Goal: Find specific page/section: Find specific page/section

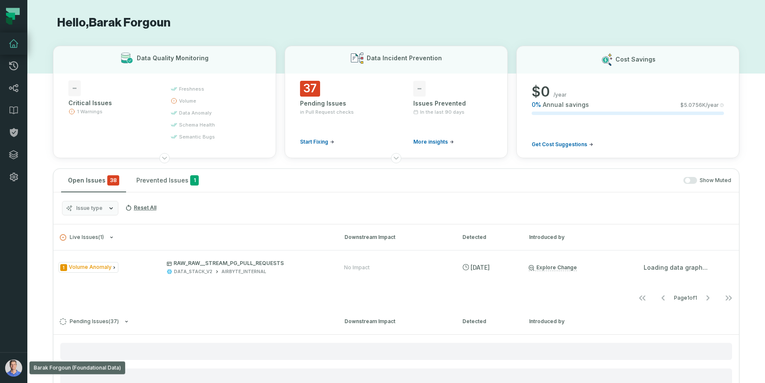
click at [18, 359] on button "Barak Forgoun (Foundational Data) [EMAIL_ADDRESS][DOMAIN_NAME]" at bounding box center [13, 367] width 27 height 31
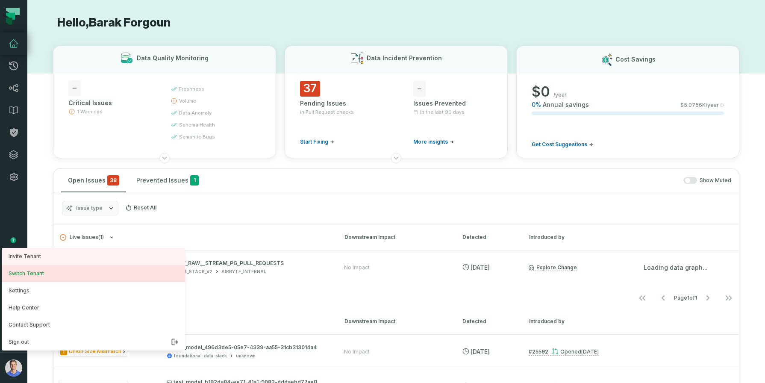
click at [50, 271] on button "Switch Tenant" at bounding box center [93, 273] width 183 height 17
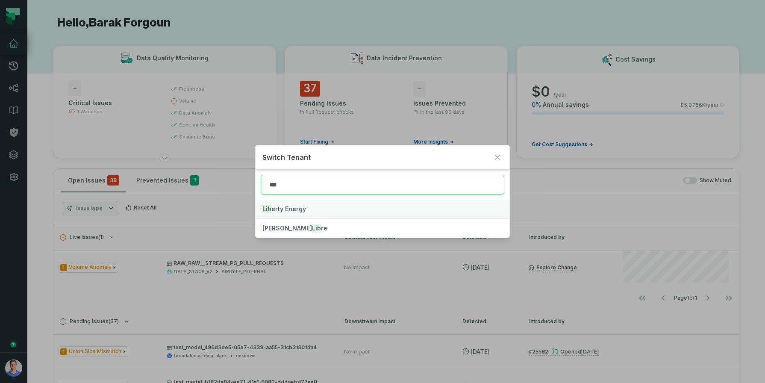
type input "***"
click at [287, 206] on span "Lib erty Energy" at bounding box center [284, 208] width 44 height 7
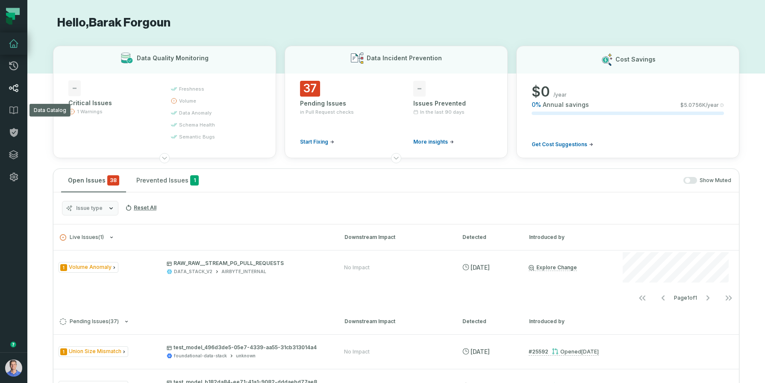
click at [15, 91] on icon at bounding box center [14, 88] width 10 height 10
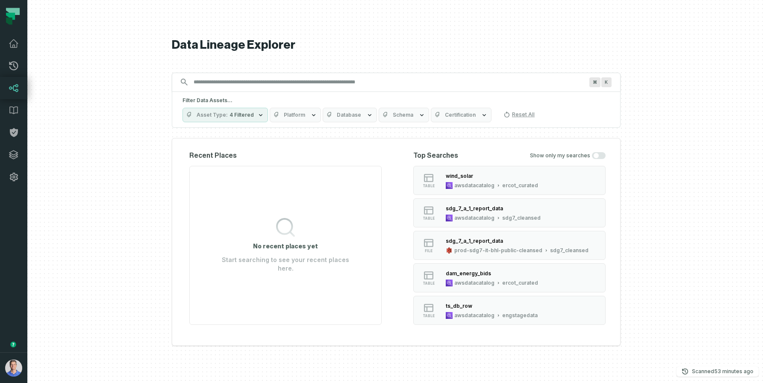
click at [303, 115] on button "Platform" at bounding box center [295, 115] width 51 height 15
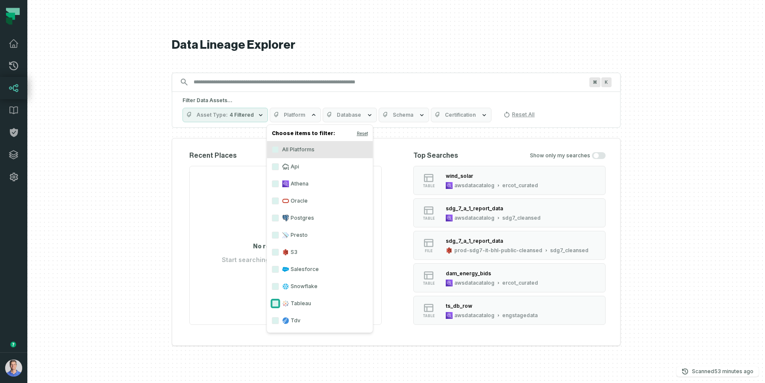
click at [277, 302] on button "Tableau" at bounding box center [275, 303] width 7 height 7
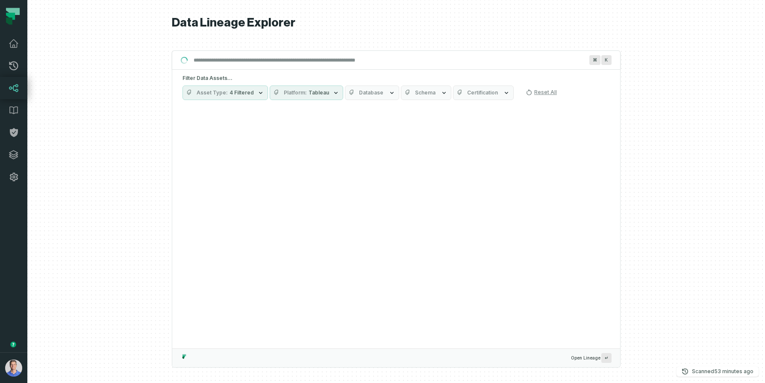
click at [251, 94] on button "Asset Type 4 Filtered" at bounding box center [224, 92] width 85 height 15
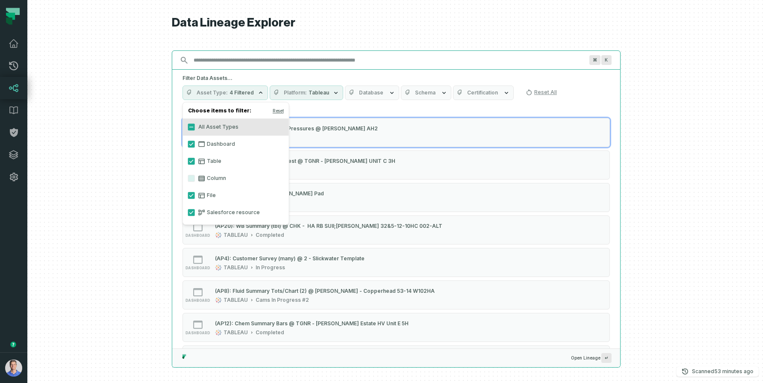
click at [273, 66] on input "Discovery Provider cmdk menu" at bounding box center [388, 60] width 400 height 14
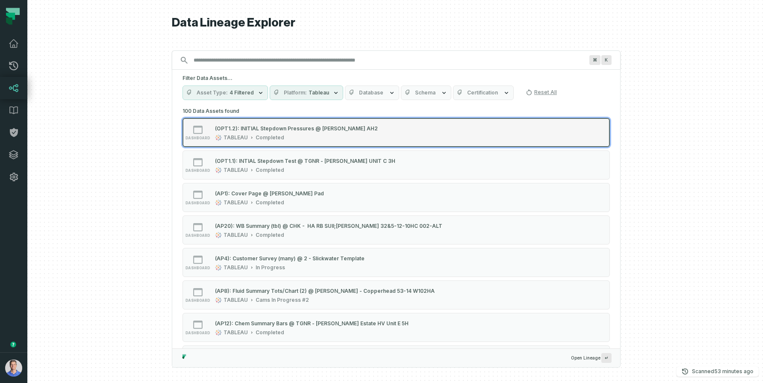
click at [289, 136] on div "TABLEAU Completed" at bounding box center [296, 137] width 163 height 7
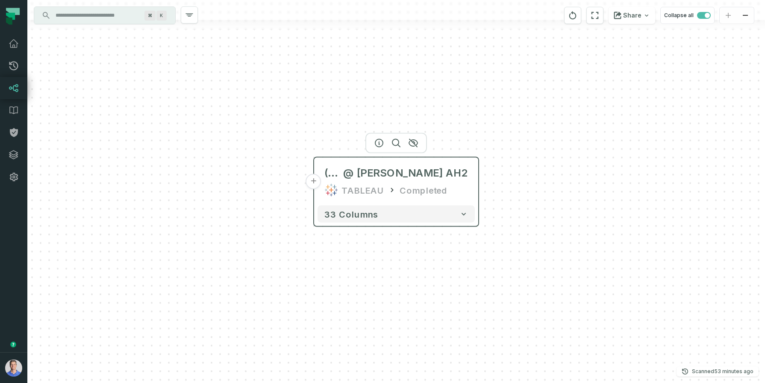
click at [315, 182] on button "+" at bounding box center [313, 181] width 15 height 15
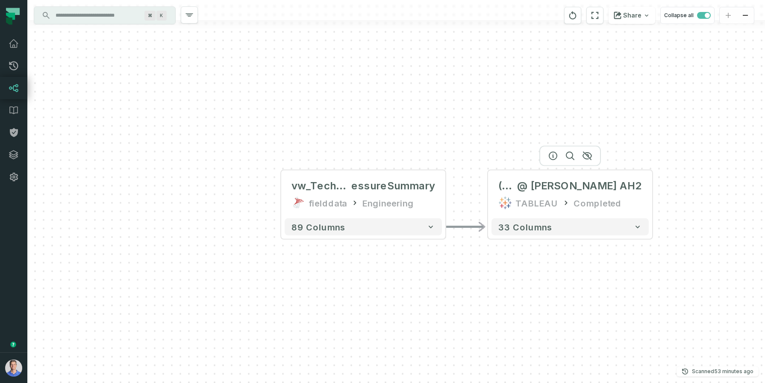
drag, startPoint x: 541, startPoint y: 141, endPoint x: 370, endPoint y: 143, distance: 171.3
click at [370, 143] on div "... vw_TechSheet_Pr essureSummary fielddata Engineering ... 89 columns - (OPT1.…" at bounding box center [395, 191] width 737 height 383
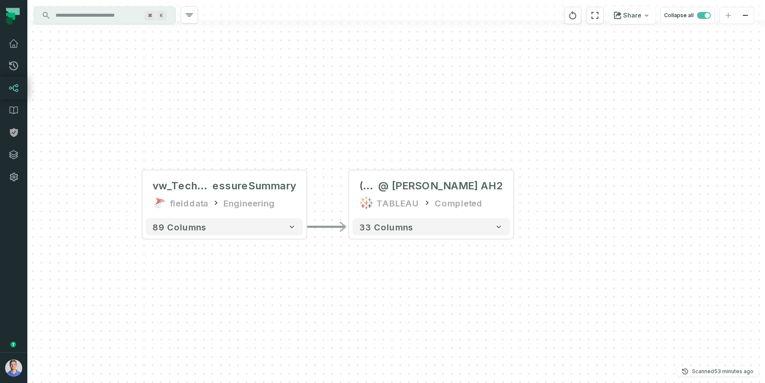
click at [115, 19] on input "Discovery Provider cmdk menu" at bounding box center [96, 16] width 93 height 14
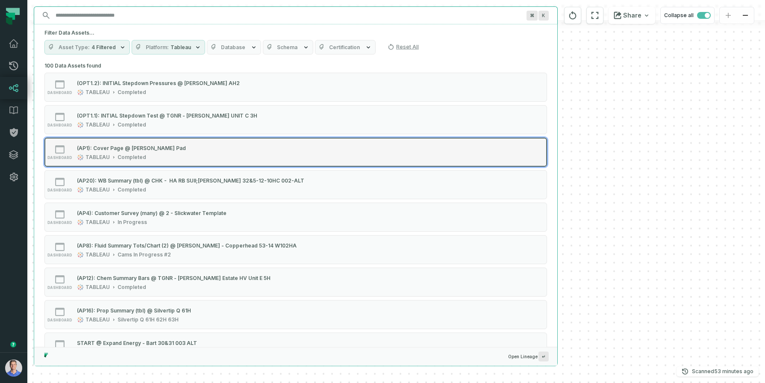
click at [128, 150] on div "(AP1): Cover Page @ [PERSON_NAME] Pad" at bounding box center [131, 147] width 109 height 6
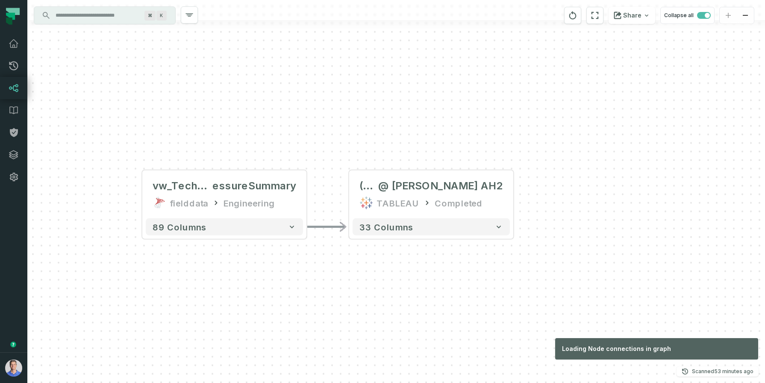
click at [659, 155] on div "... vw_TechSheet_Pr essureSummary fielddata Engineering ... 89 columns - (OPT1.…" at bounding box center [395, 191] width 737 height 383
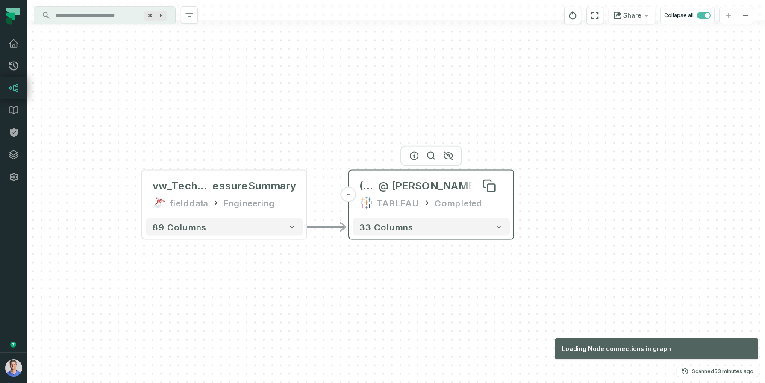
click at [378, 187] on span "(OPT1.2): INITIAL Stepdown Pressures" at bounding box center [368, 186] width 19 height 14
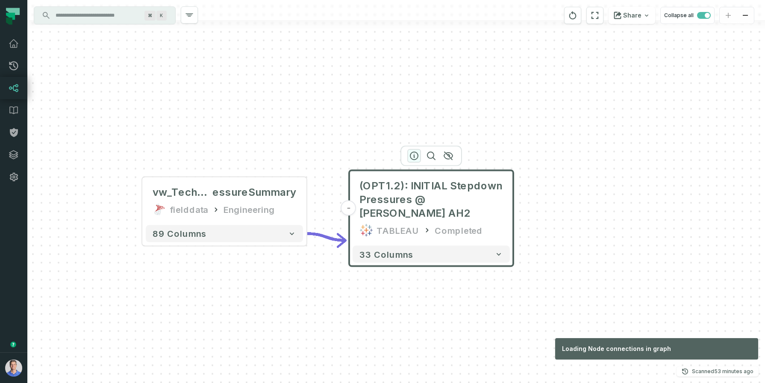
click at [412, 155] on icon "button" at bounding box center [414, 156] width 10 height 10
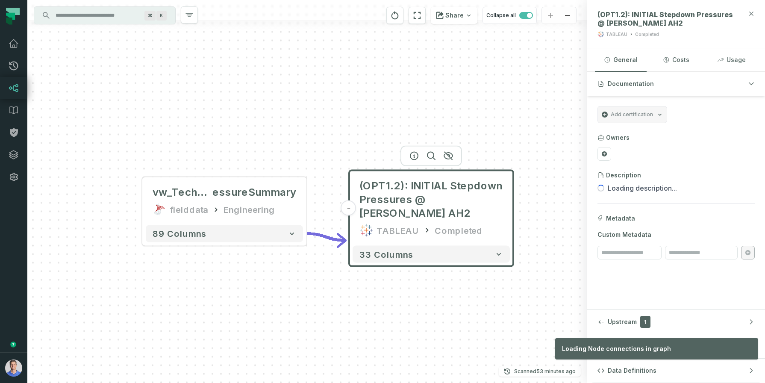
click at [751, 11] on icon "button" at bounding box center [751, 13] width 7 height 7
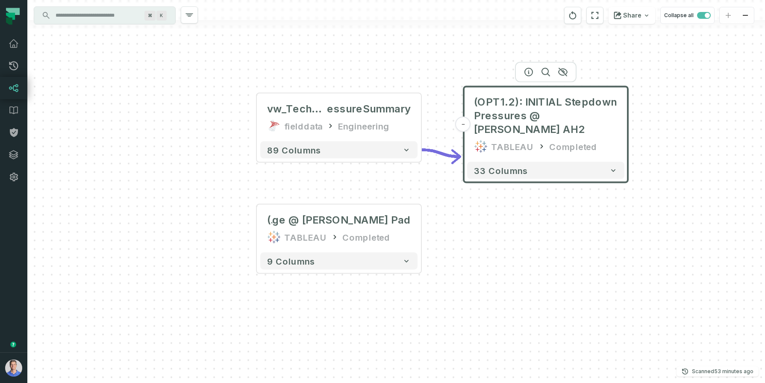
drag, startPoint x: 550, startPoint y: 188, endPoint x: 448, endPoint y: 249, distance: 118.9
click at [470, 240] on div "... vw_TechSheet_Pr essureSummary fielddata Engineering ... 89 columns - (OPT1.…" at bounding box center [395, 191] width 737 height 383
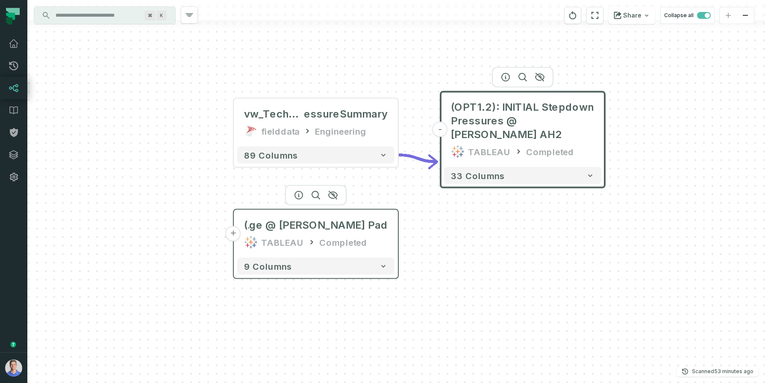
click at [233, 233] on button "+" at bounding box center [233, 233] width 15 height 15
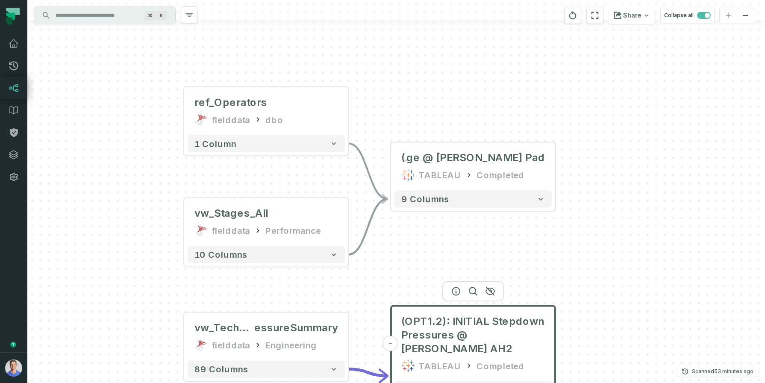
drag, startPoint x: 582, startPoint y: 116, endPoint x: 452, endPoint y: 80, distance: 134.6
click at [452, 80] on div "... ref_Operators fielddata dbo ... 1 column ... vw_Stages_All fielddata Perfor…" at bounding box center [395, 191] width 737 height 383
click at [102, 15] on input "Discovery Provider cmdk menu" at bounding box center [96, 16] width 93 height 14
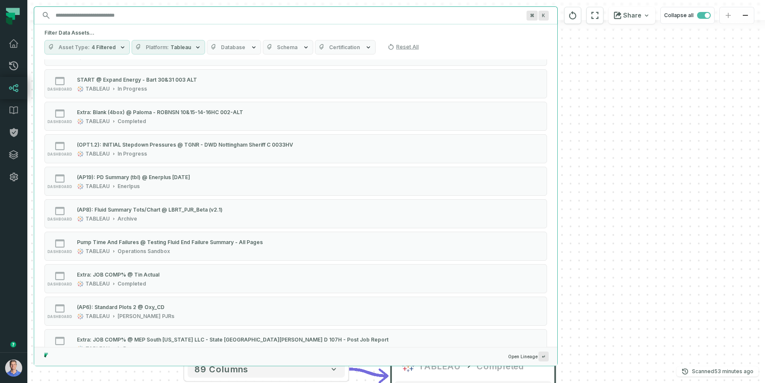
scroll to position [475, 0]
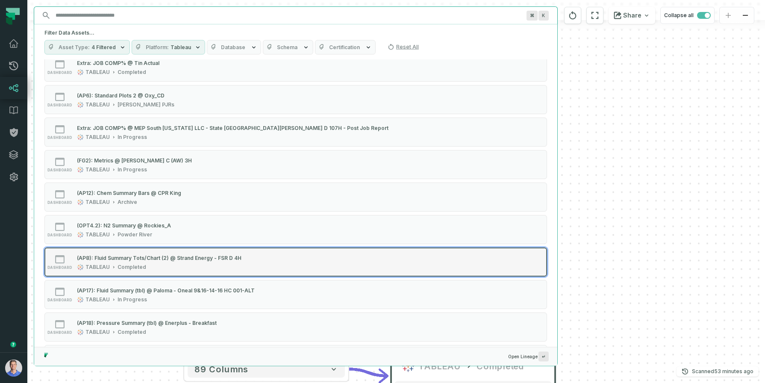
click at [207, 264] on div "TABLEAU Completed" at bounding box center [159, 267] width 164 height 7
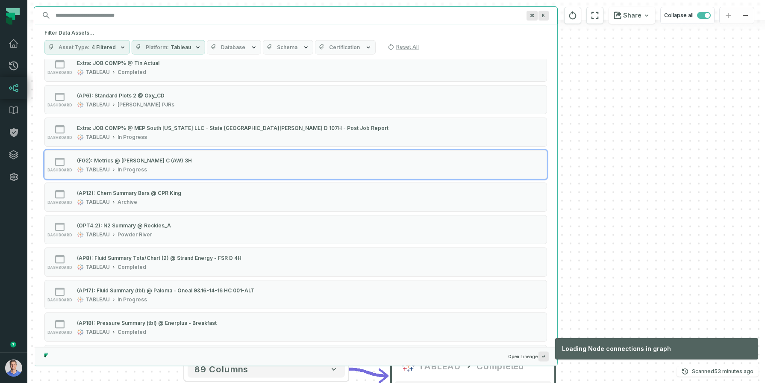
click at [614, 158] on div "... ref_Operators fielddata dbo ... 1 column ... vw_Stages_All fielddata Perfor…" at bounding box center [395, 191] width 737 height 383
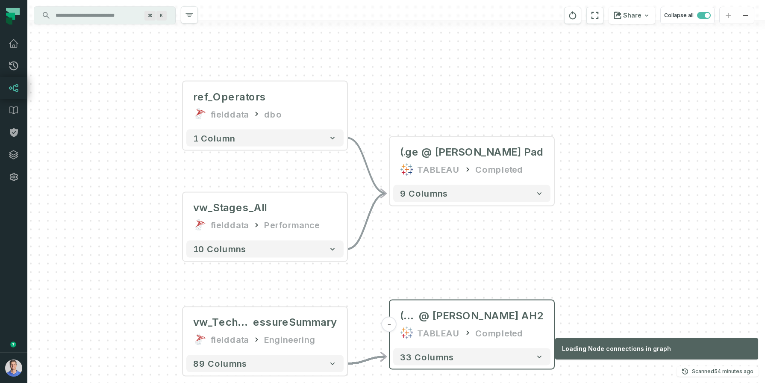
drag, startPoint x: 546, startPoint y: 250, endPoint x: 539, endPoint y: 221, distance: 29.6
click at [539, 221] on div "ref_Operators fielddata dbo + 1 column vw_Stages_All fielddata Performance + 10…" at bounding box center [395, 191] width 737 height 383
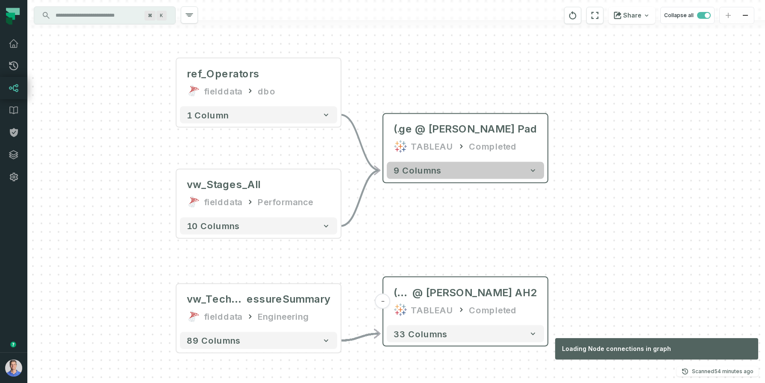
click at [532, 168] on icon "button" at bounding box center [533, 170] width 9 height 9
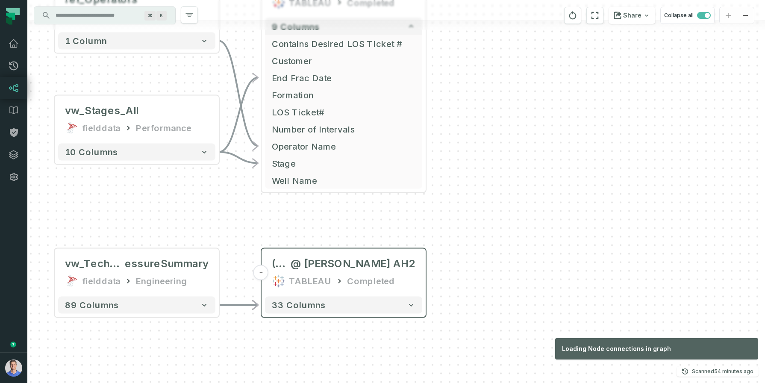
drag, startPoint x: 600, startPoint y: 239, endPoint x: 482, endPoint y: 82, distance: 196.8
click at [482, 82] on div "ref_Operators fielddata dbo + 1 column vw_Stages_All fielddata Performance + 10…" at bounding box center [395, 191] width 737 height 383
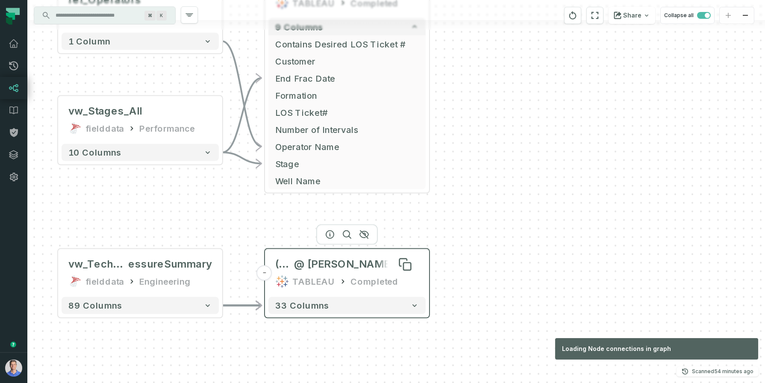
click at [294, 266] on span "(OPT1.2): INITIAL Stepdown Pressures" at bounding box center [284, 264] width 19 height 14
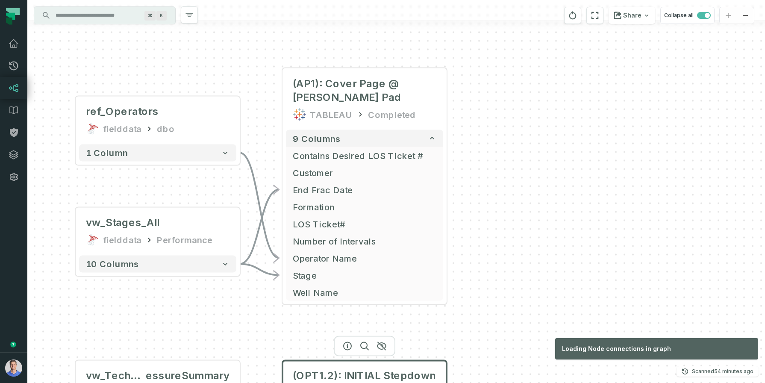
drag, startPoint x: 476, startPoint y: 107, endPoint x: 485, endPoint y: 213, distance: 106.3
click at [494, 219] on div "ref_Operators fielddata dbo + 1 column vw_Stages_All fielddata Performance + 10…" at bounding box center [395, 191] width 737 height 383
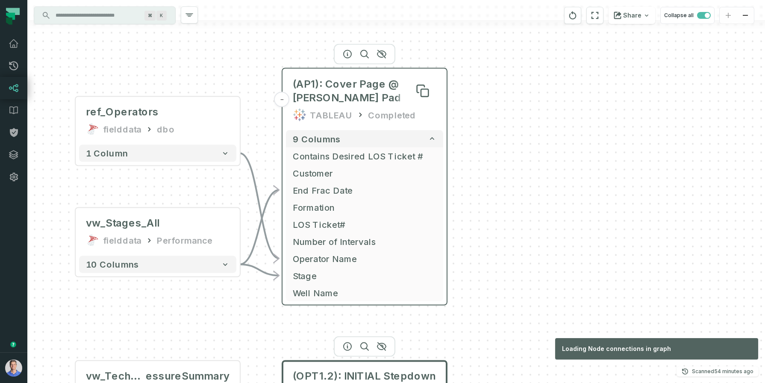
click at [381, 99] on span "(AP1): Cover Page @ [PERSON_NAME] Pad" at bounding box center [365, 90] width 144 height 27
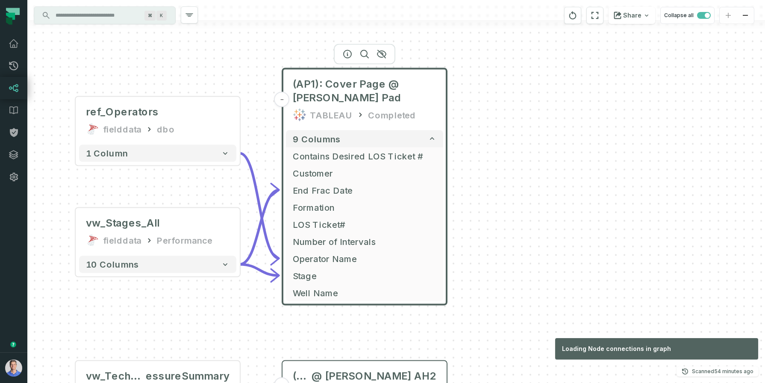
click at [93, 15] on input "Discovery Provider cmdk menu" at bounding box center [96, 16] width 93 height 14
click at [666, 145] on div "ref_Operators fielddata dbo + 1 column vw_Stages_All fielddata Performance + 10…" at bounding box center [395, 191] width 737 height 383
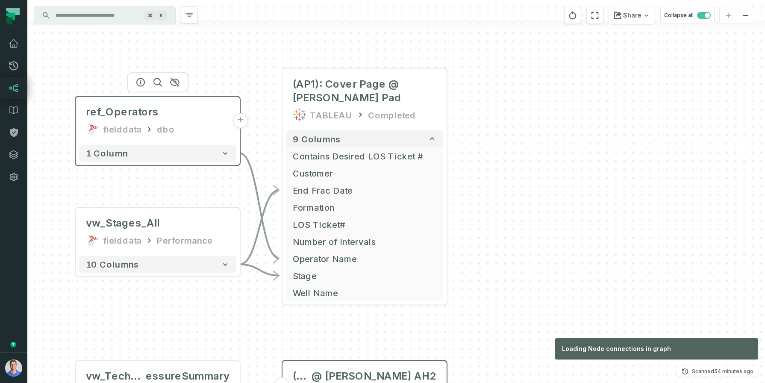
click at [132, 138] on div "ref_Operators fielddata dbo" at bounding box center [157, 120] width 157 height 41
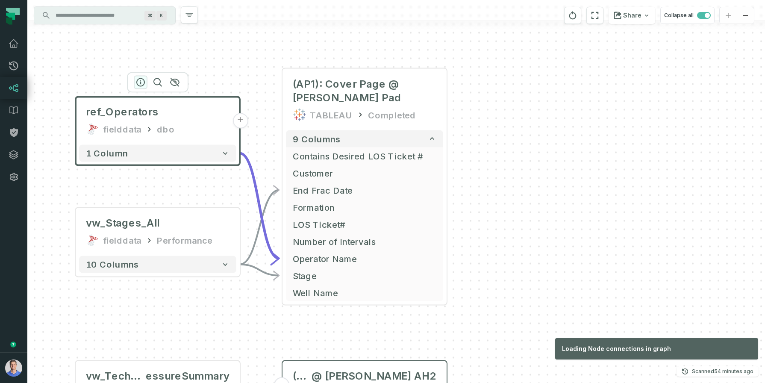
click at [141, 82] on icon "button" at bounding box center [140, 82] width 10 height 10
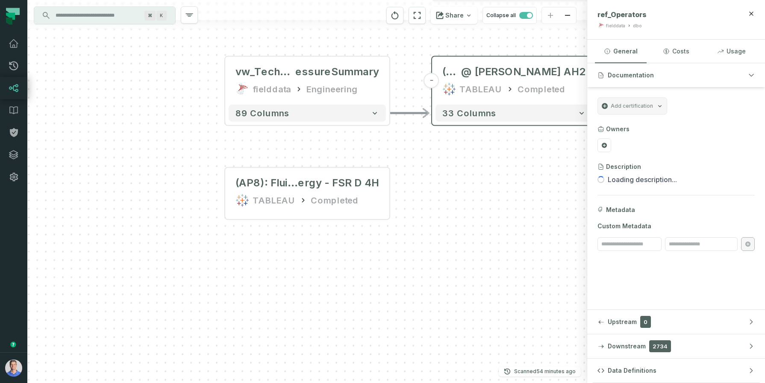
click at [106, 16] on input "Discovery Provider cmdk menu" at bounding box center [96, 16] width 93 height 14
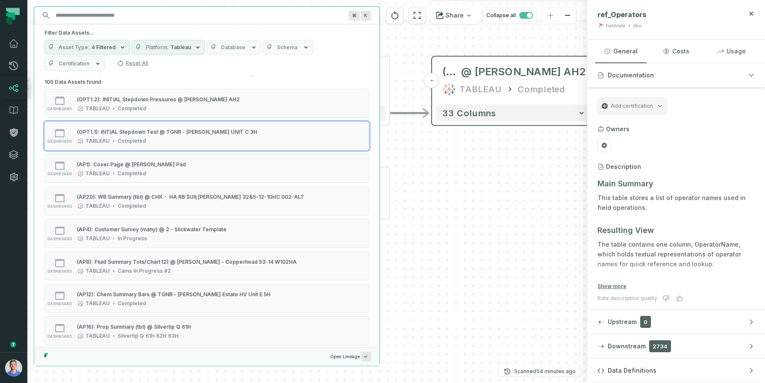
click at [177, 47] on span "Tableau" at bounding box center [180, 47] width 21 height 7
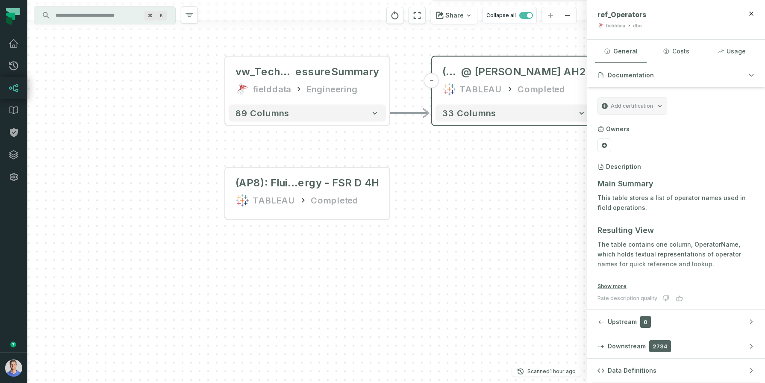
click at [435, 152] on div "ref_Operators fielddata dbo + 1 column vw_Stages_All fielddata Performance + 10…" at bounding box center [307, 191] width 560 height 383
click at [284, 81] on div "vw_TechSheet_Pr essureSummary fielddata Engineering" at bounding box center [307, 80] width 157 height 41
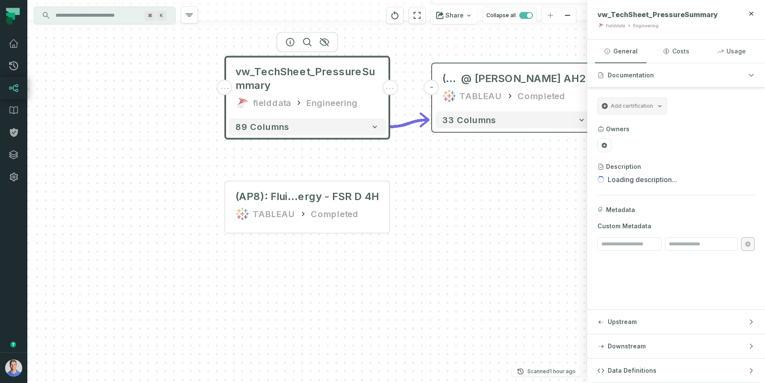
click at [113, 19] on input "Discovery Provider cmdk menu" at bounding box center [96, 16] width 93 height 14
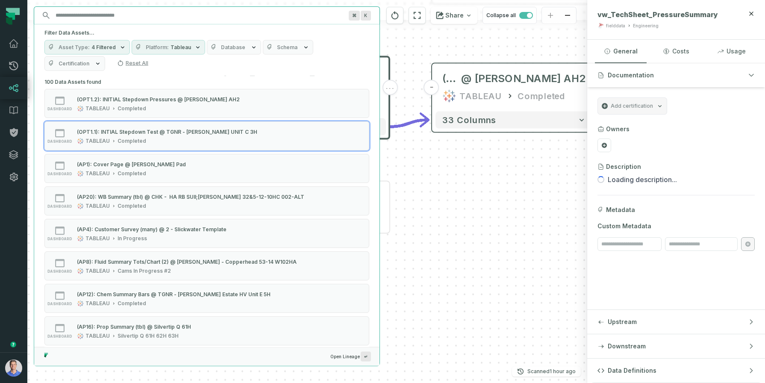
click at [170, 46] on span "Tableau" at bounding box center [180, 47] width 21 height 7
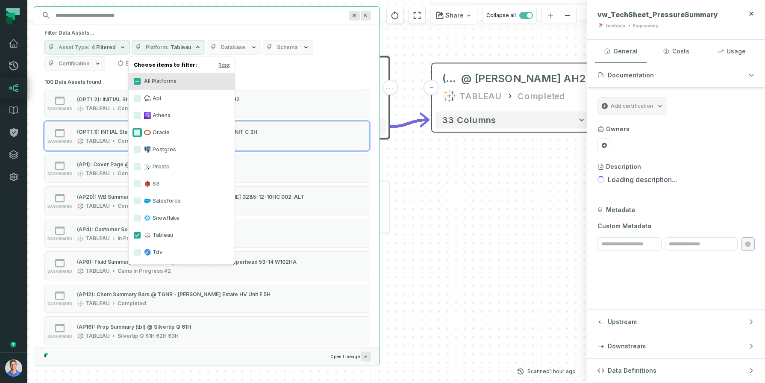
click at [136, 130] on button "Oracle" at bounding box center [137, 132] width 7 height 7
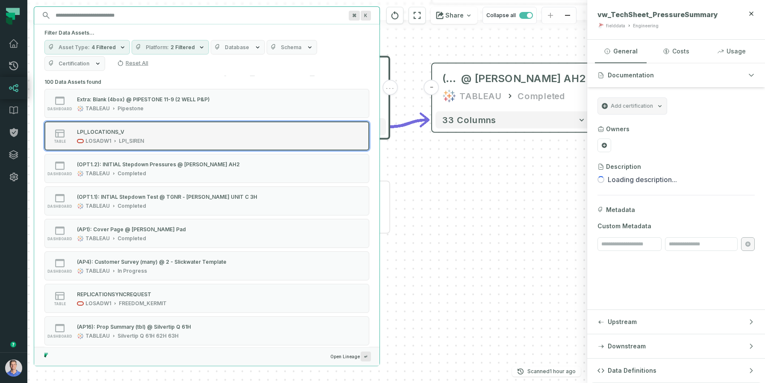
click at [102, 134] on div "LPI_LOCATIONS_V" at bounding box center [110, 131] width 67 height 9
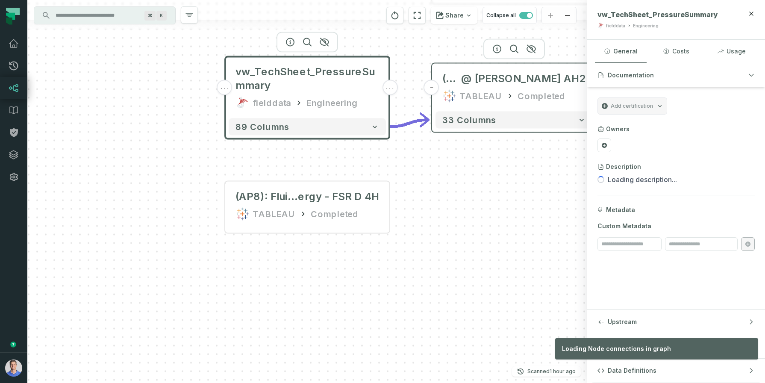
click at [470, 63] on header "- (OPT1.2): INITIAL Stepdown Pressures @ [PERSON_NAME] AH2 TABLEAU Completed" at bounding box center [514, 85] width 164 height 44
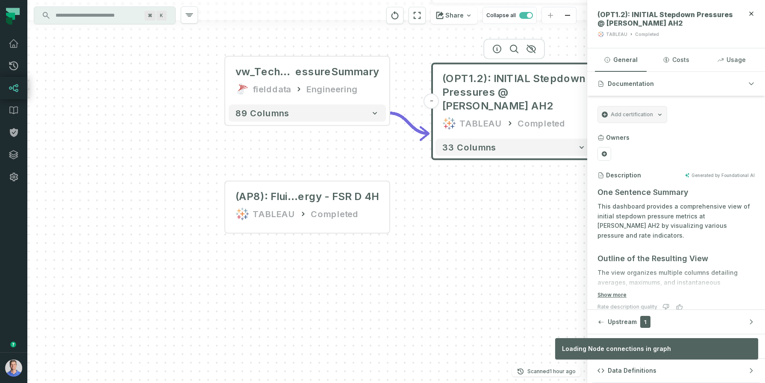
click at [311, 154] on div "ref_Operators fielddata dbo + 1 column vw_Stages_All fielddata Performance + 10…" at bounding box center [307, 191] width 560 height 383
click at [318, 89] on div "Engineering" at bounding box center [331, 89] width 51 height 14
